Goal: Information Seeking & Learning: Understand process/instructions

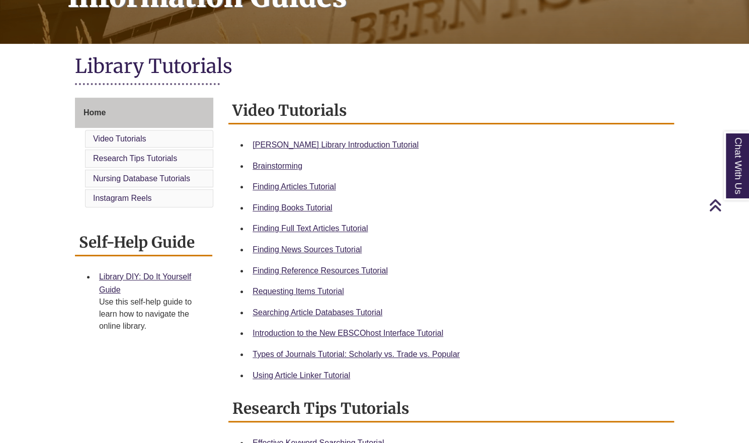
scroll to position [186, 0]
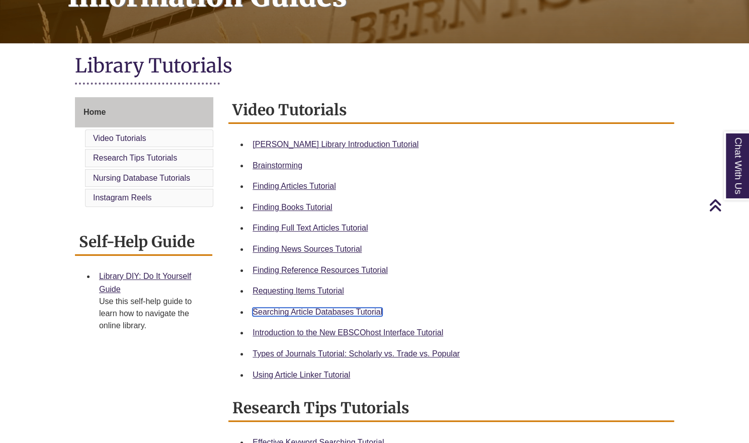
click at [337, 310] on link "Searching Article Databases Tutorial" at bounding box center [318, 311] width 130 height 9
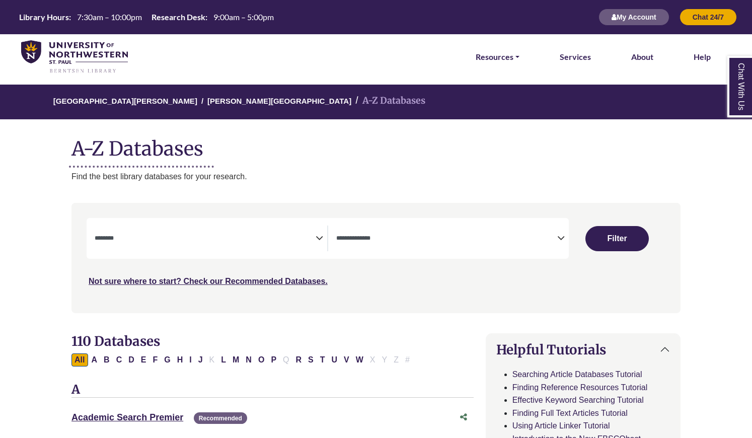
select select "Database Subject Filter"
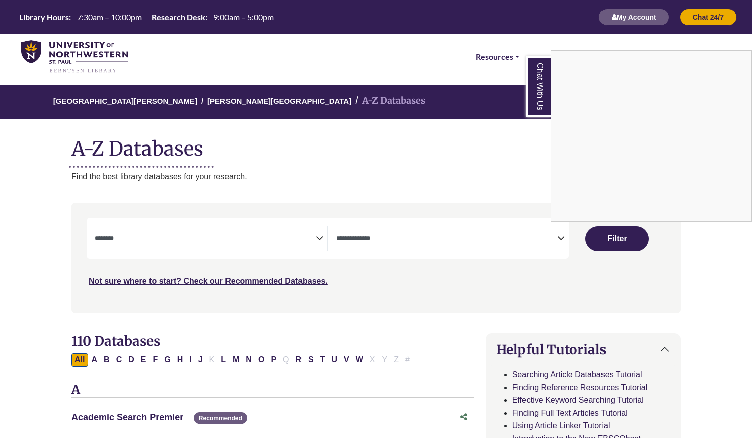
click at [371, 246] on div "Chat With Us" at bounding box center [376, 219] width 752 height 438
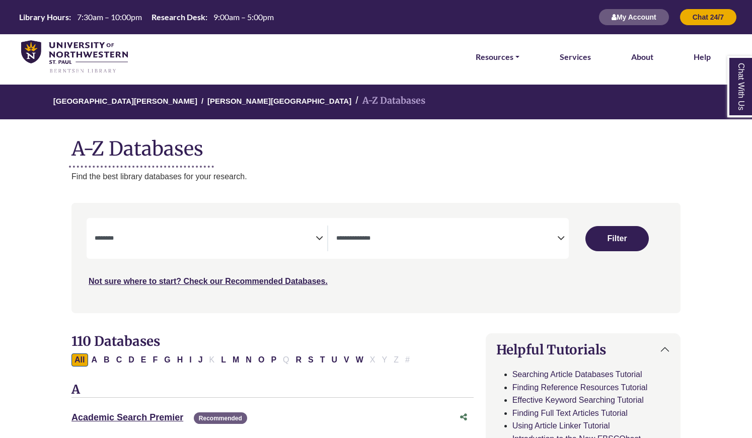
click at [557, 238] on icon "Search filters" at bounding box center [561, 236] width 8 height 15
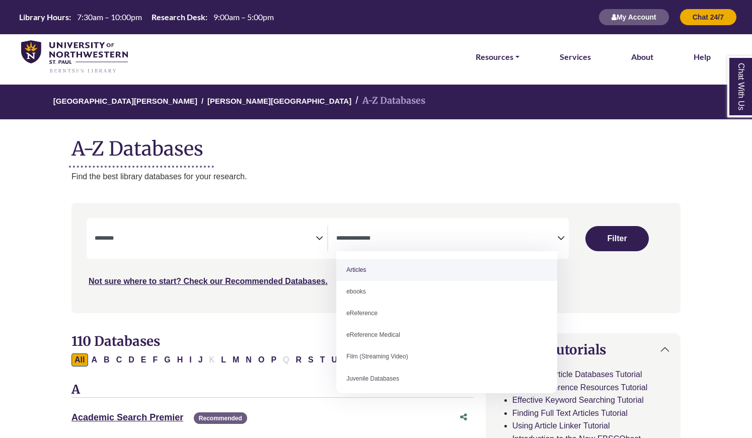
select select "*****"
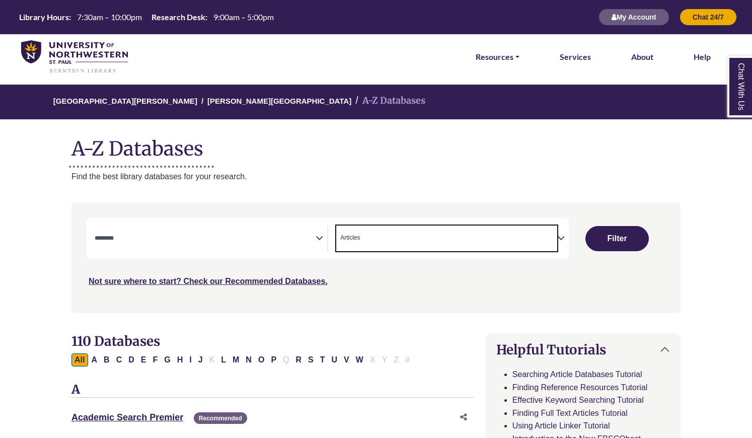
click at [318, 240] on icon "Search filters" at bounding box center [319, 236] width 8 height 15
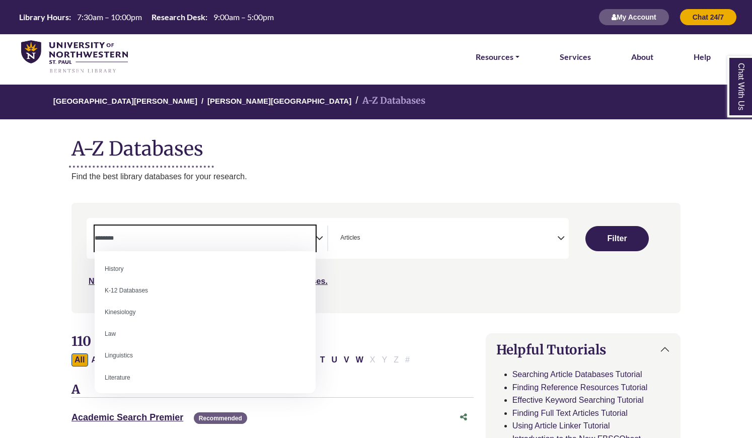
scroll to position [479, 0]
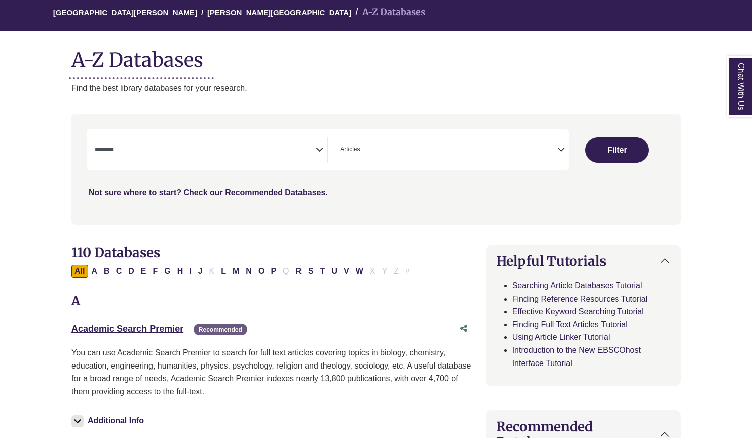
scroll to position [91, 0]
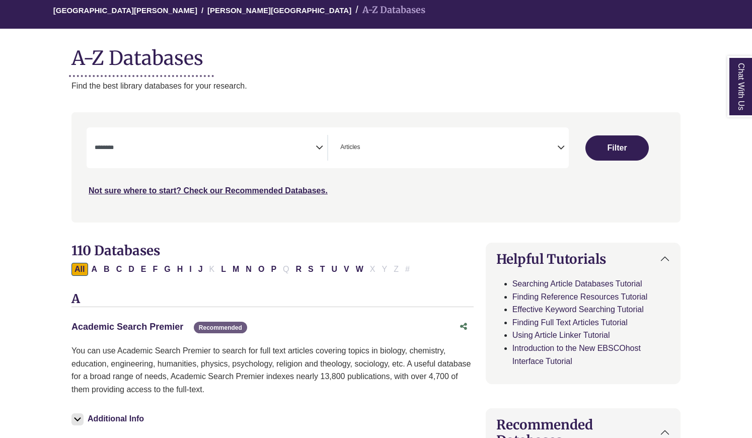
click at [112, 325] on link "Academic Search Premier This link opens in a new window" at bounding box center [127, 326] width 112 height 10
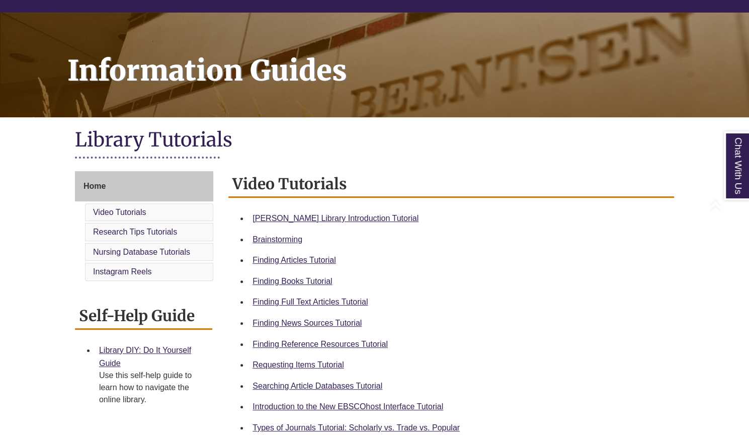
scroll to position [113, 0]
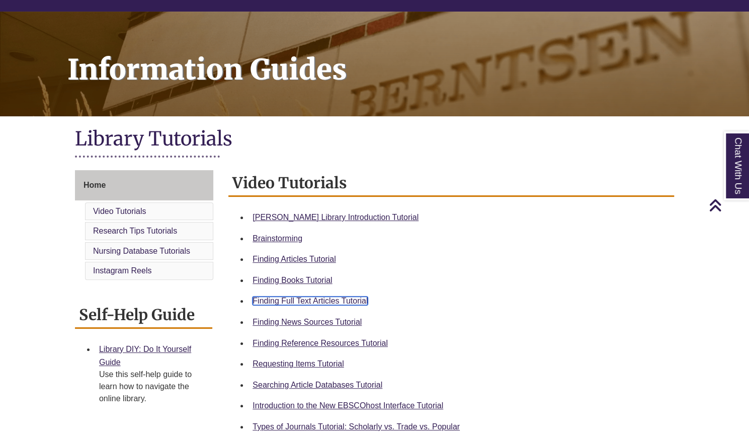
click at [299, 299] on link "Finding Full Text Articles Tutorial" at bounding box center [310, 300] width 115 height 9
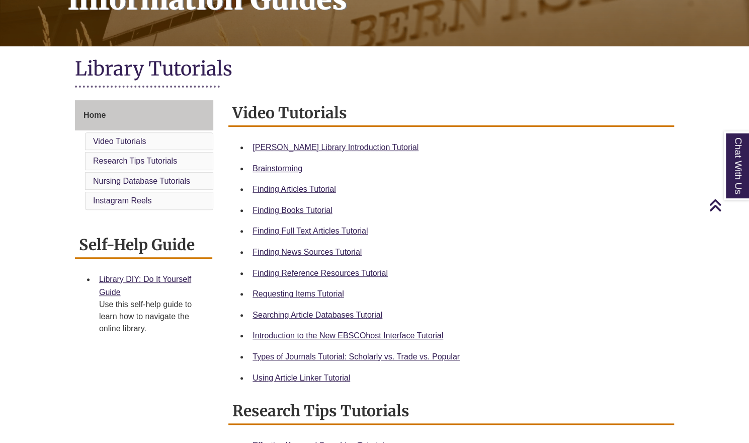
scroll to position [183, 0]
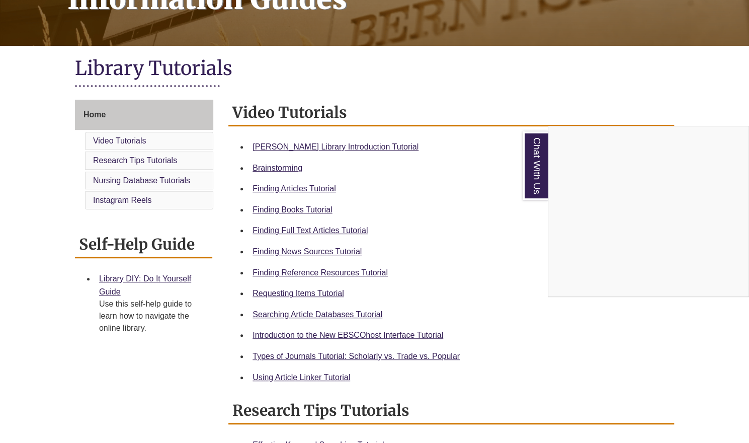
click at [296, 377] on div "Chat With Us" at bounding box center [374, 221] width 749 height 443
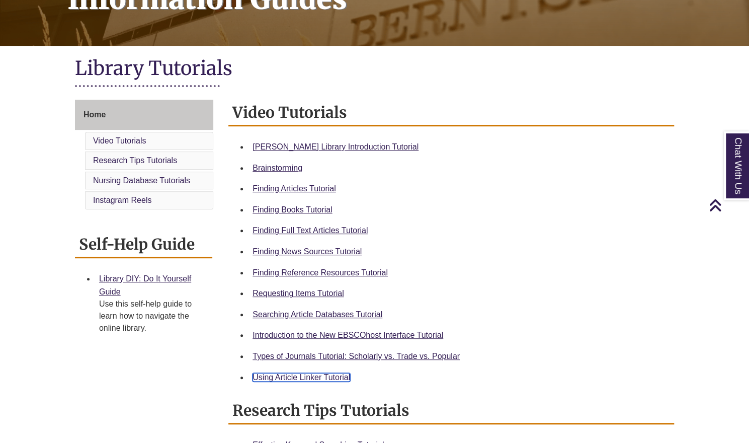
click at [280, 376] on link "Using Article Linker Tutorial" at bounding box center [302, 377] width 98 height 9
